Goal: Find specific page/section: Find specific page/section

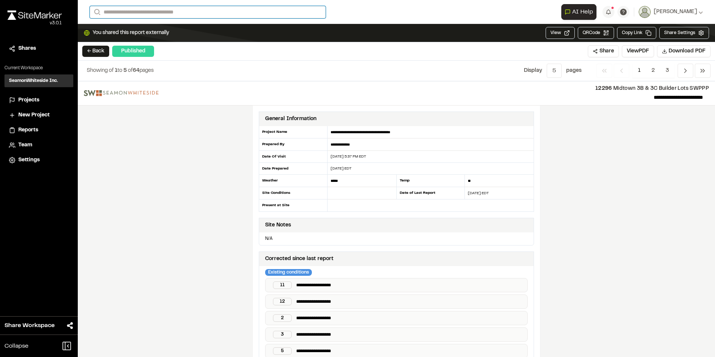
click at [132, 10] on input "Search" at bounding box center [208, 12] width 236 height 12
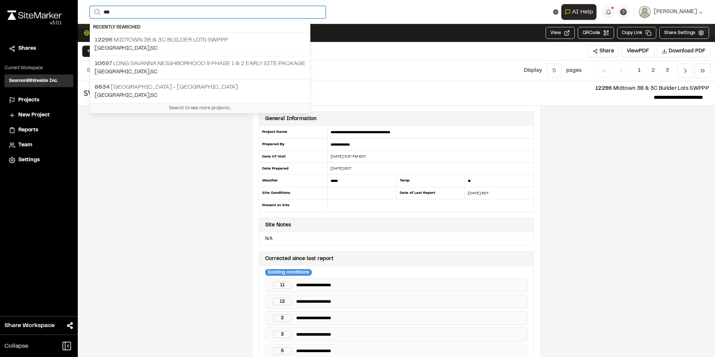
type input "****"
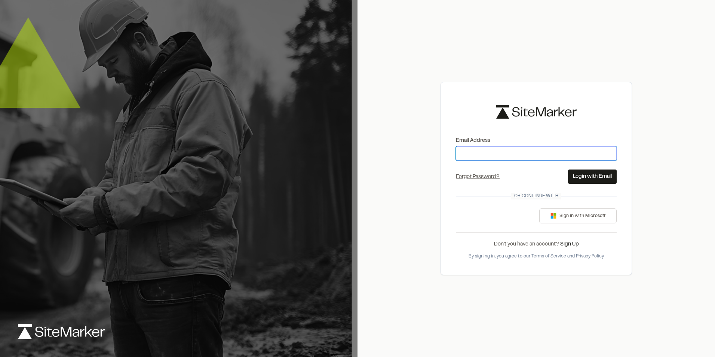
click at [481, 152] on input "Email Address" at bounding box center [536, 153] width 161 height 14
click at [585, 175] on button "Login with Email" at bounding box center [592, 176] width 49 height 14
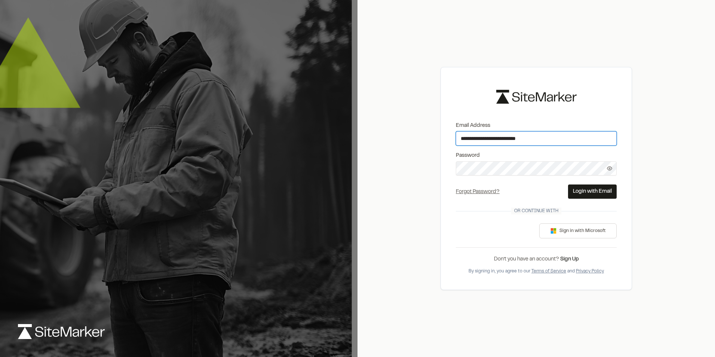
type input "**********"
click at [593, 190] on button "Login with Email" at bounding box center [592, 191] width 49 height 14
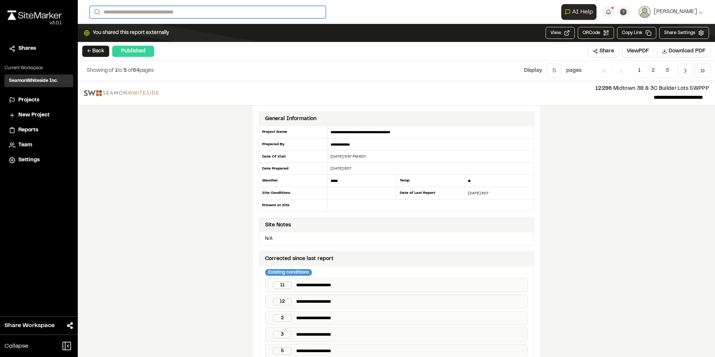
click at [124, 10] on input "Search" at bounding box center [208, 12] width 236 height 12
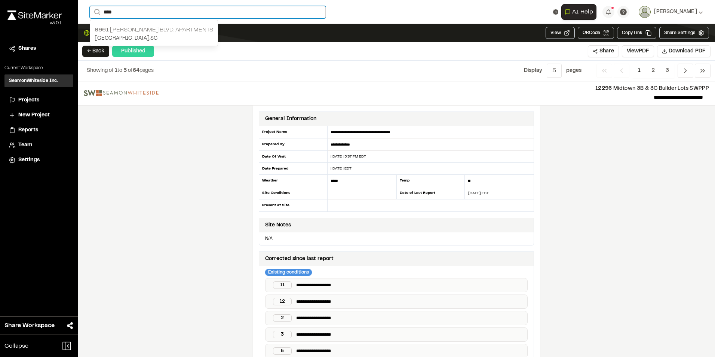
type input "****"
click at [127, 31] on p "8961 William E. Murray Blvd. Apartments" at bounding box center [154, 29] width 119 height 9
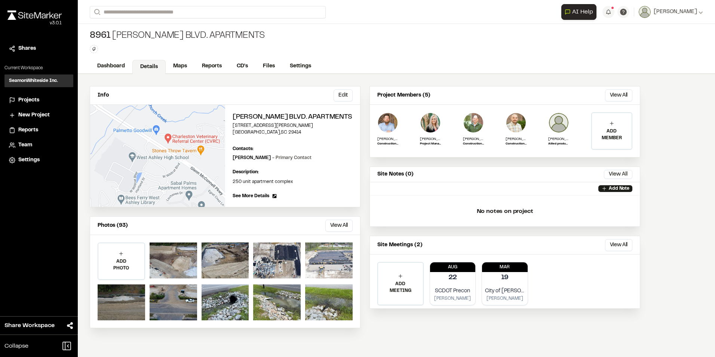
click at [332, 264] on div at bounding box center [328, 260] width 47 height 36
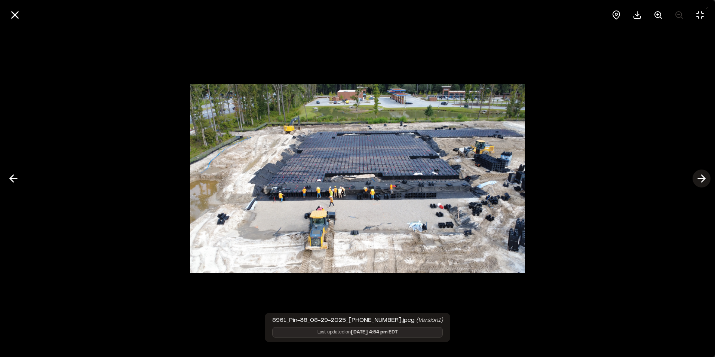
click at [700, 177] on icon at bounding box center [701, 178] width 12 height 13
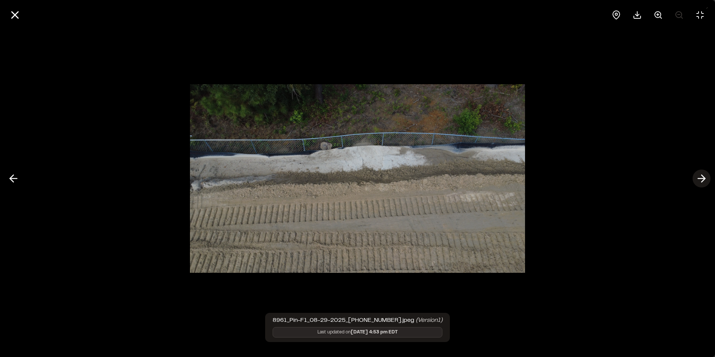
click at [700, 177] on icon at bounding box center [701, 178] width 12 height 13
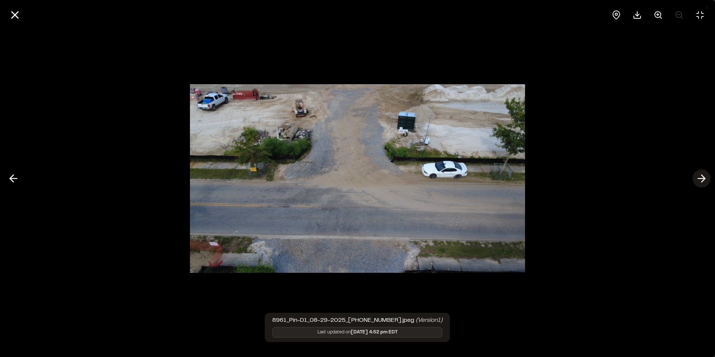
click at [700, 177] on icon at bounding box center [701, 178] width 12 height 13
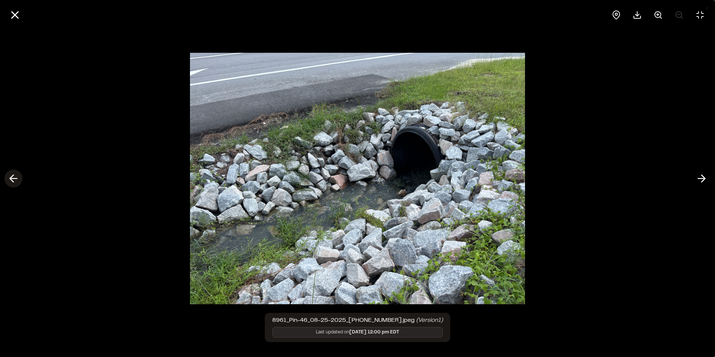
click at [19, 181] on icon at bounding box center [13, 178] width 12 height 13
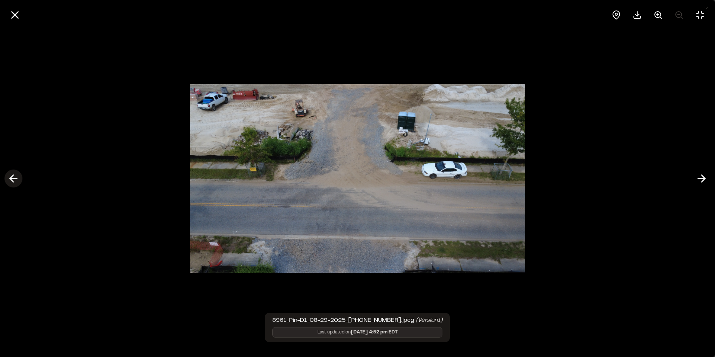
click at [19, 181] on icon at bounding box center [13, 178] width 12 height 13
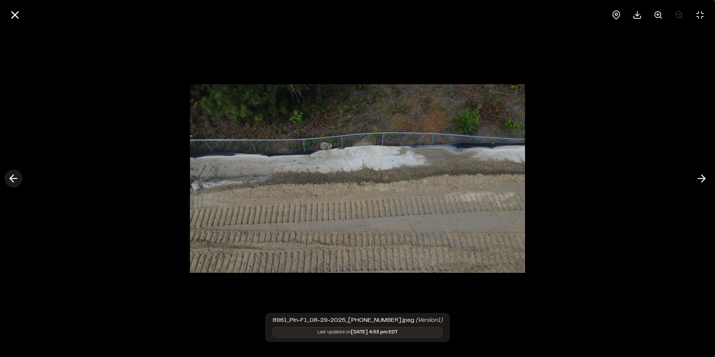
click at [19, 181] on icon at bounding box center [13, 178] width 12 height 13
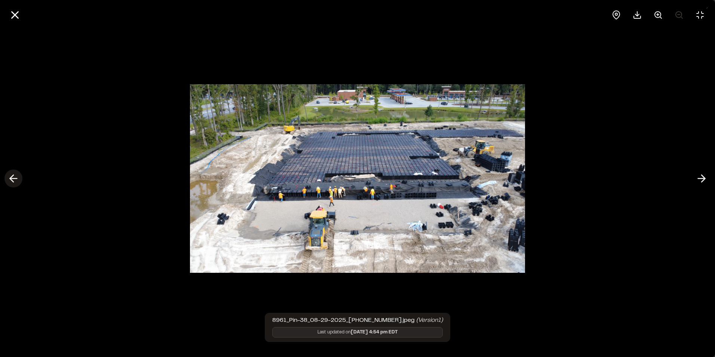
click at [19, 181] on icon at bounding box center [13, 178] width 12 height 13
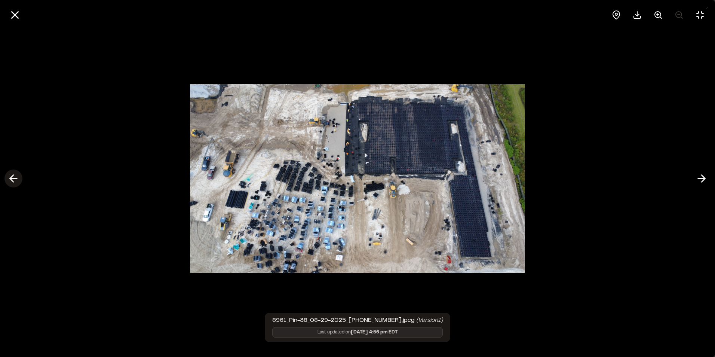
click at [13, 179] on icon at bounding box center [13, 178] width 12 height 13
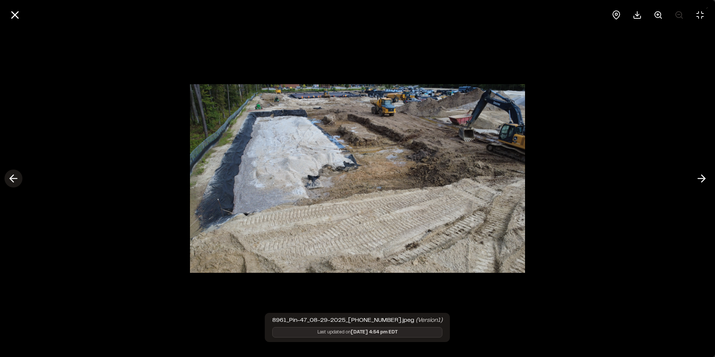
click at [13, 179] on icon at bounding box center [13, 178] width 12 height 13
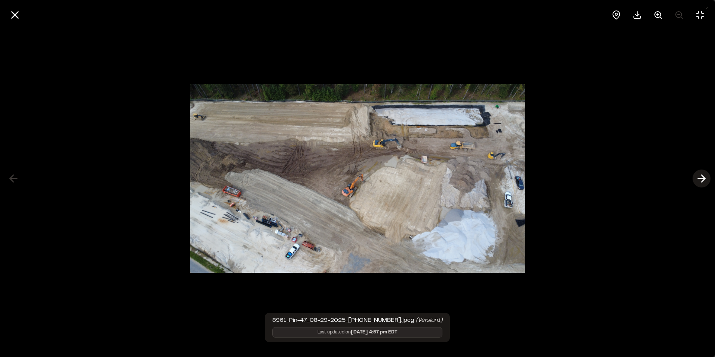
click at [704, 177] on polyline at bounding box center [702, 178] width 3 height 7
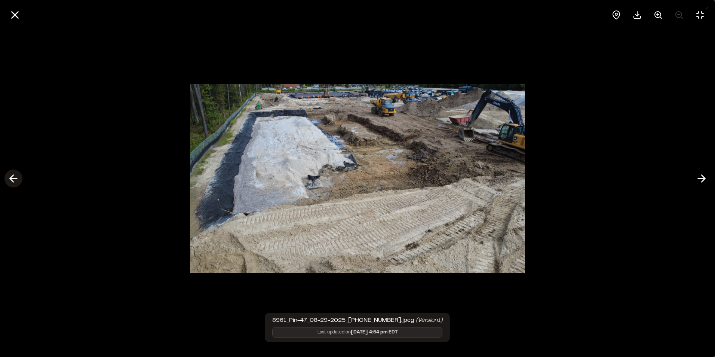
click at [11, 179] on polyline at bounding box center [11, 178] width 3 height 7
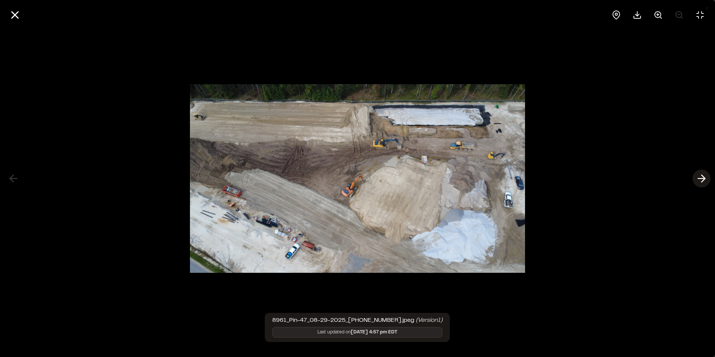
click at [706, 175] on icon at bounding box center [701, 178] width 12 height 13
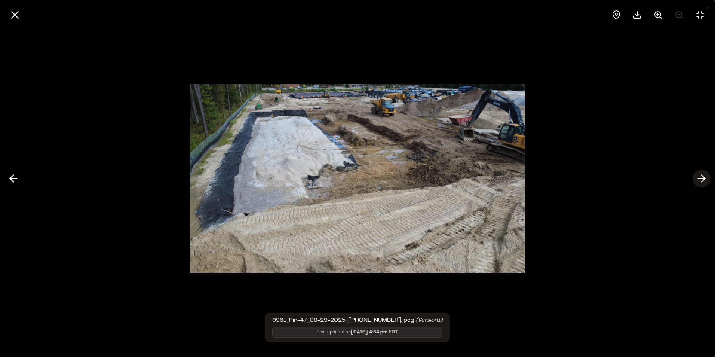
click at [706, 175] on icon at bounding box center [701, 178] width 12 height 13
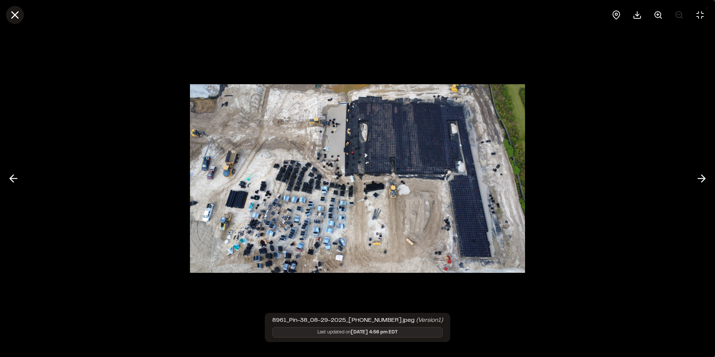
click at [16, 12] on icon at bounding box center [15, 15] width 13 height 13
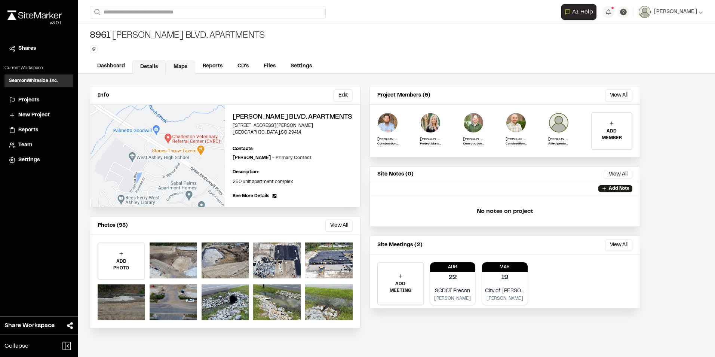
click at [184, 68] on link "Maps" at bounding box center [181, 67] width 30 height 14
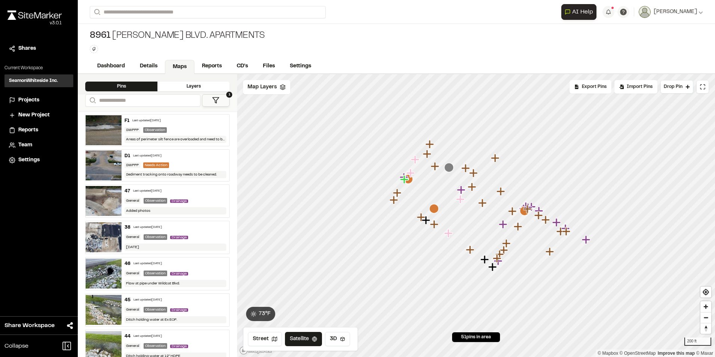
click at [201, 85] on div "Layers" at bounding box center [193, 87] width 72 height 10
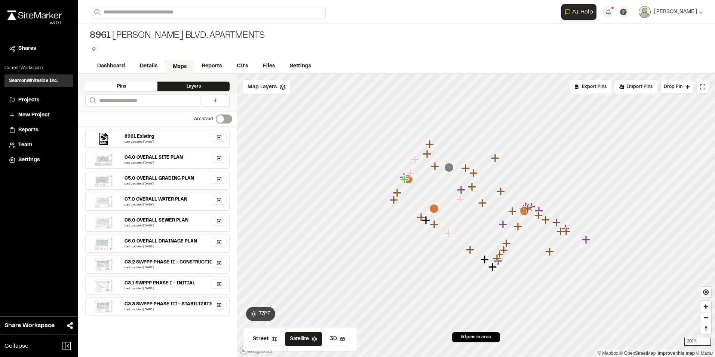
click at [103, 86] on div "Pins" at bounding box center [121, 87] width 72 height 10
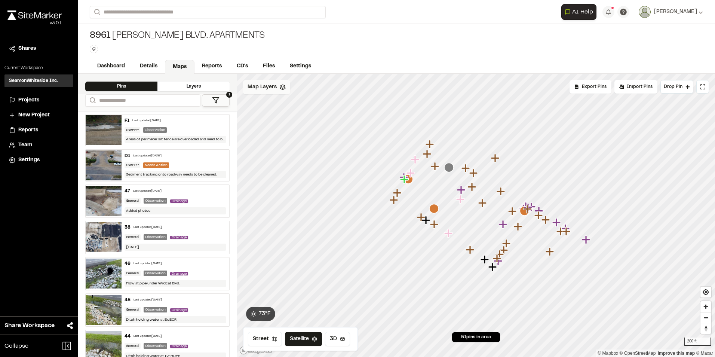
click at [274, 89] on span "Map Layers" at bounding box center [262, 87] width 29 height 8
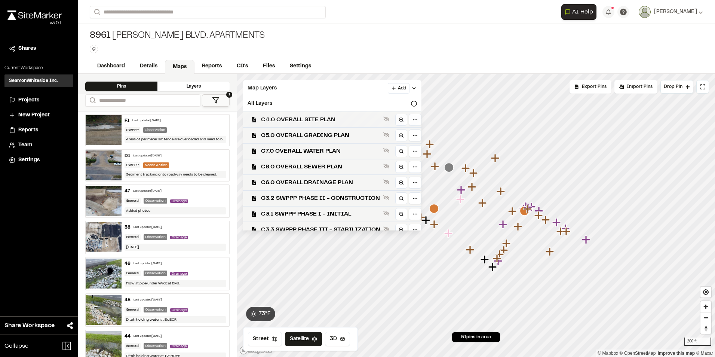
scroll to position [22, 0]
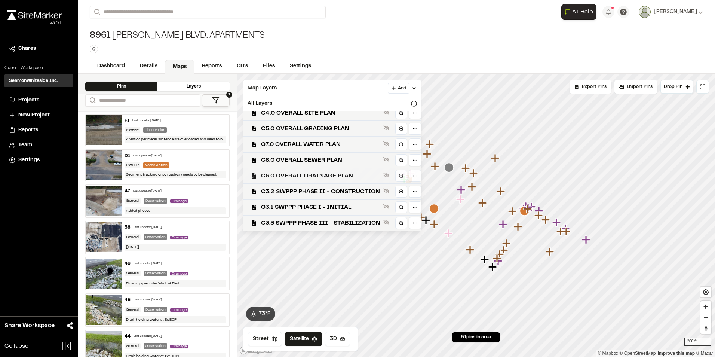
click at [330, 172] on span "C6.0 OVERALL DRAINAGE PLAN" at bounding box center [320, 175] width 119 height 9
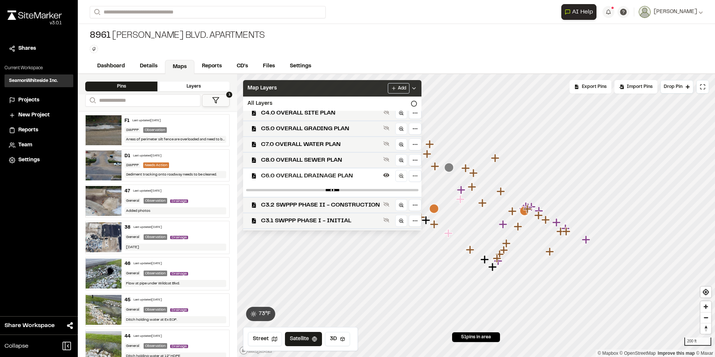
click at [417, 90] on icon at bounding box center [414, 88] width 6 height 6
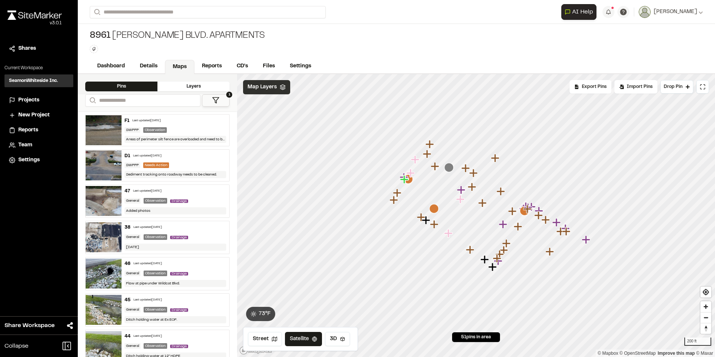
scroll to position [0, 0]
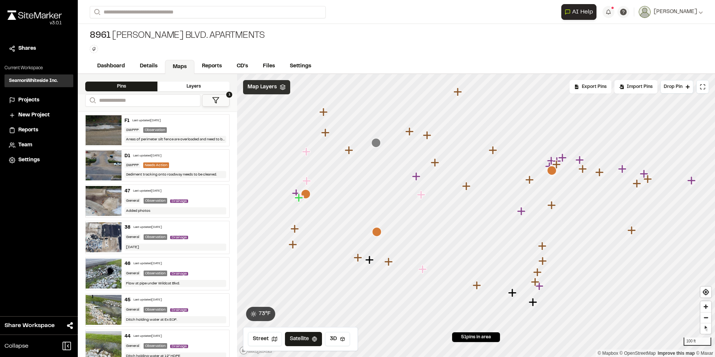
click at [423, 199] on icon "Map marker" at bounding box center [422, 195] width 10 height 10
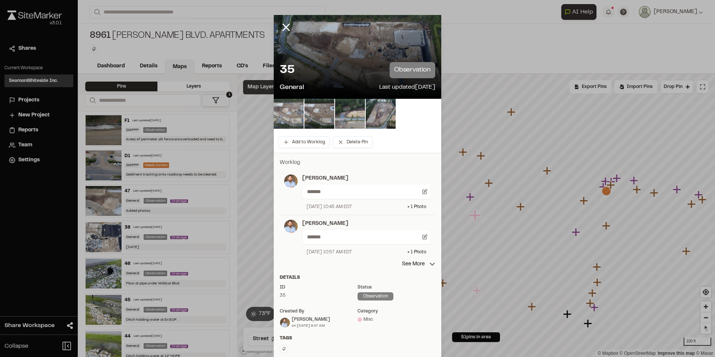
click at [290, 113] on img at bounding box center [289, 114] width 30 height 30
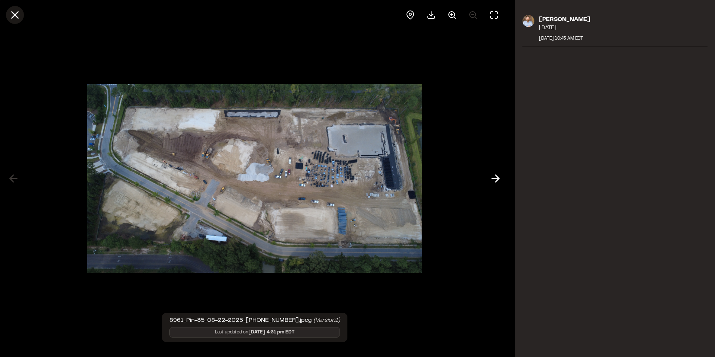
click at [15, 15] on line at bounding box center [15, 15] width 6 height 6
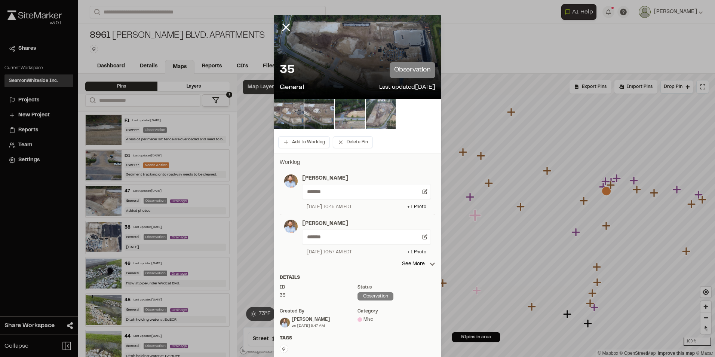
click at [375, 116] on img at bounding box center [381, 114] width 30 height 30
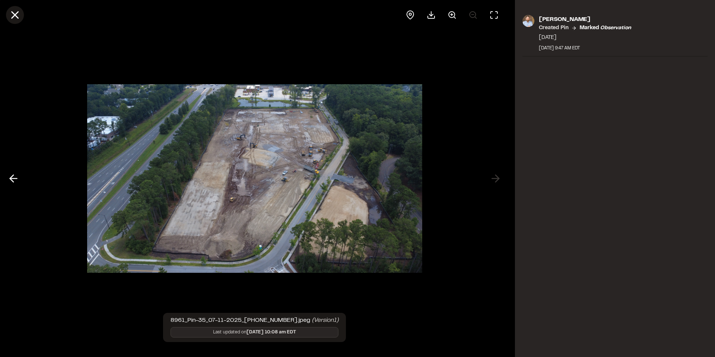
click at [14, 11] on icon at bounding box center [15, 15] width 13 height 13
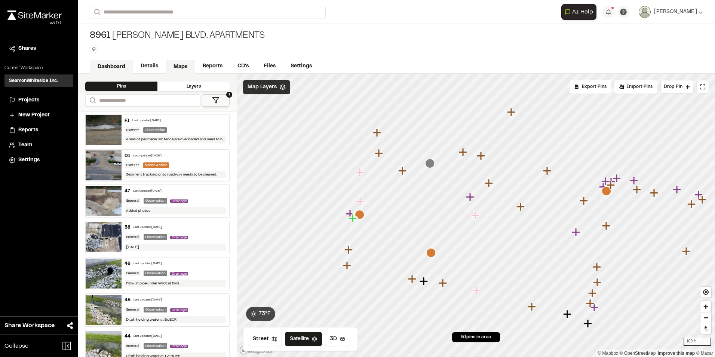
click at [110, 67] on link "Dashboard" at bounding box center [111, 67] width 43 height 14
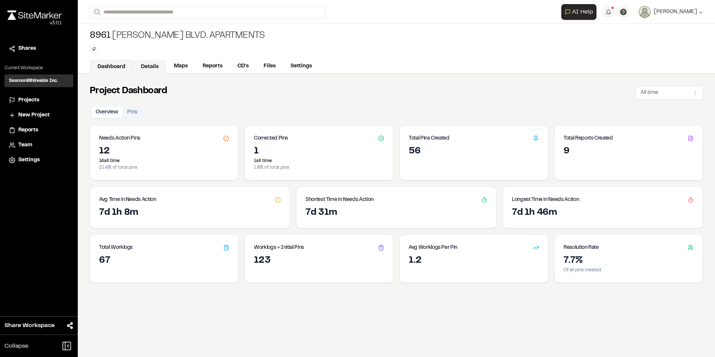
click at [150, 67] on link "Details" at bounding box center [149, 67] width 33 height 14
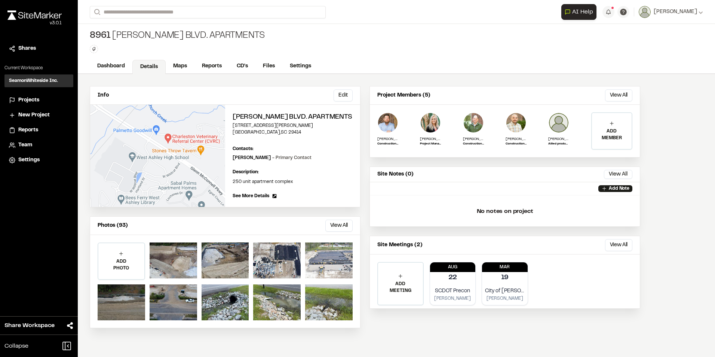
click at [326, 274] on div at bounding box center [328, 260] width 47 height 36
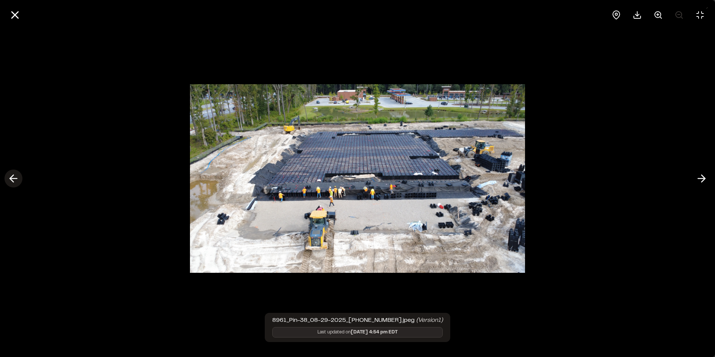
click at [16, 179] on icon at bounding box center [13, 178] width 12 height 13
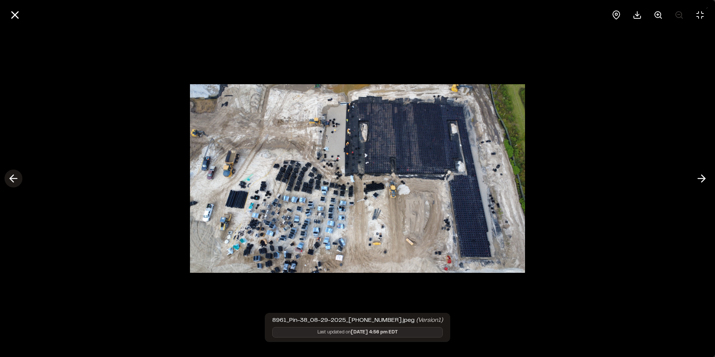
click at [16, 176] on icon at bounding box center [13, 178] width 12 height 13
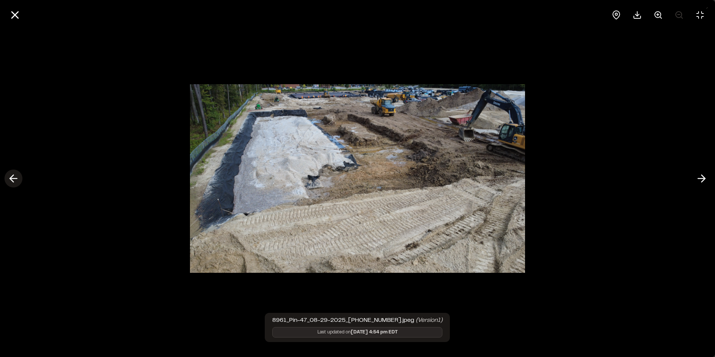
click at [13, 175] on polyline at bounding box center [11, 178] width 3 height 7
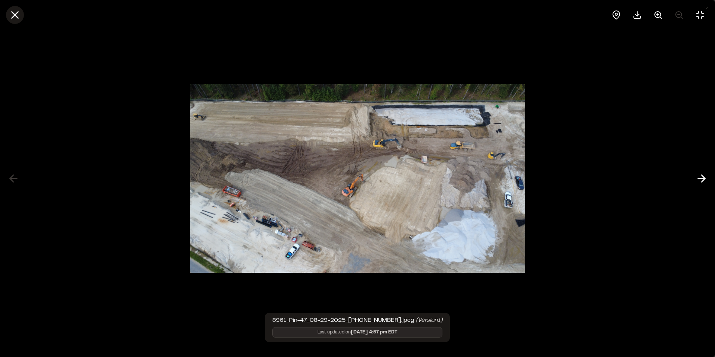
click at [15, 14] on line at bounding box center [15, 15] width 6 height 6
